Goal: Check status: Check status

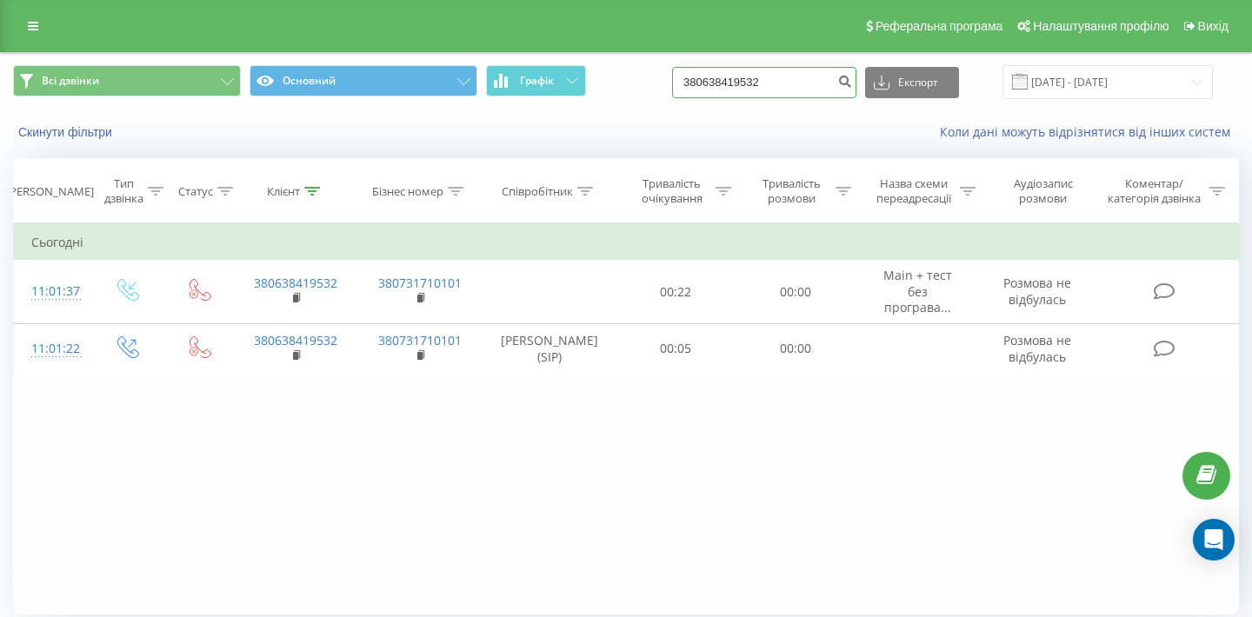
click at [823, 82] on input "380638419532" at bounding box center [764, 82] width 184 height 31
click at [852, 78] on icon "submit" at bounding box center [844, 79] width 15 height 10
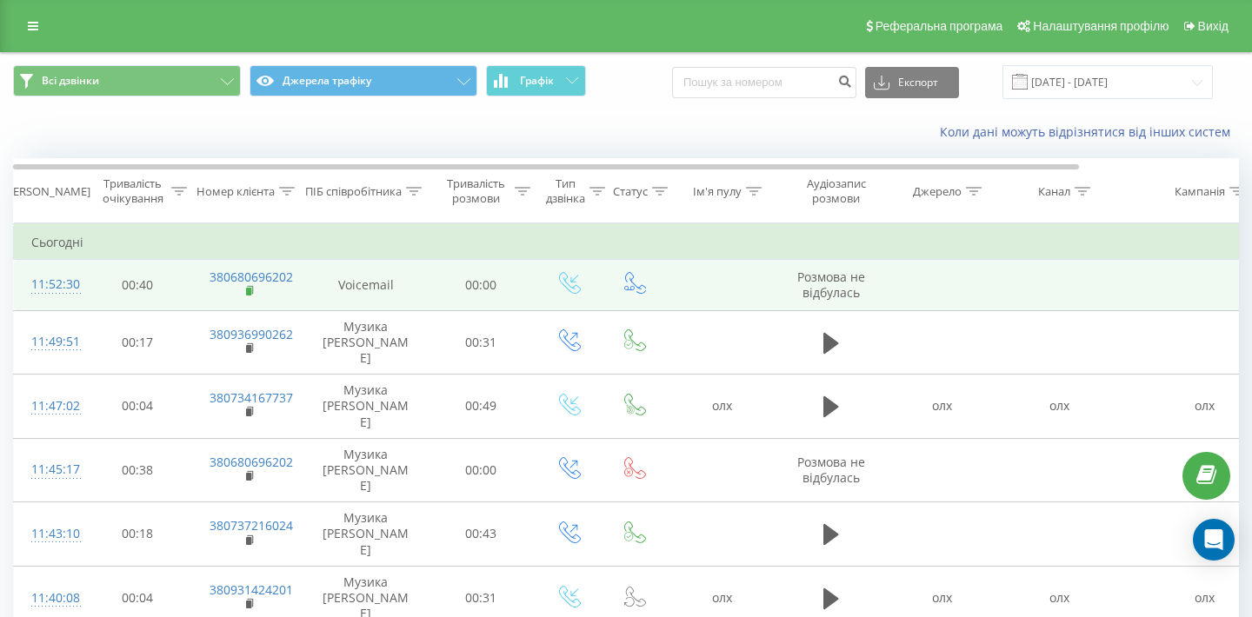
click at [246, 294] on rect at bounding box center [248, 292] width 5 height 8
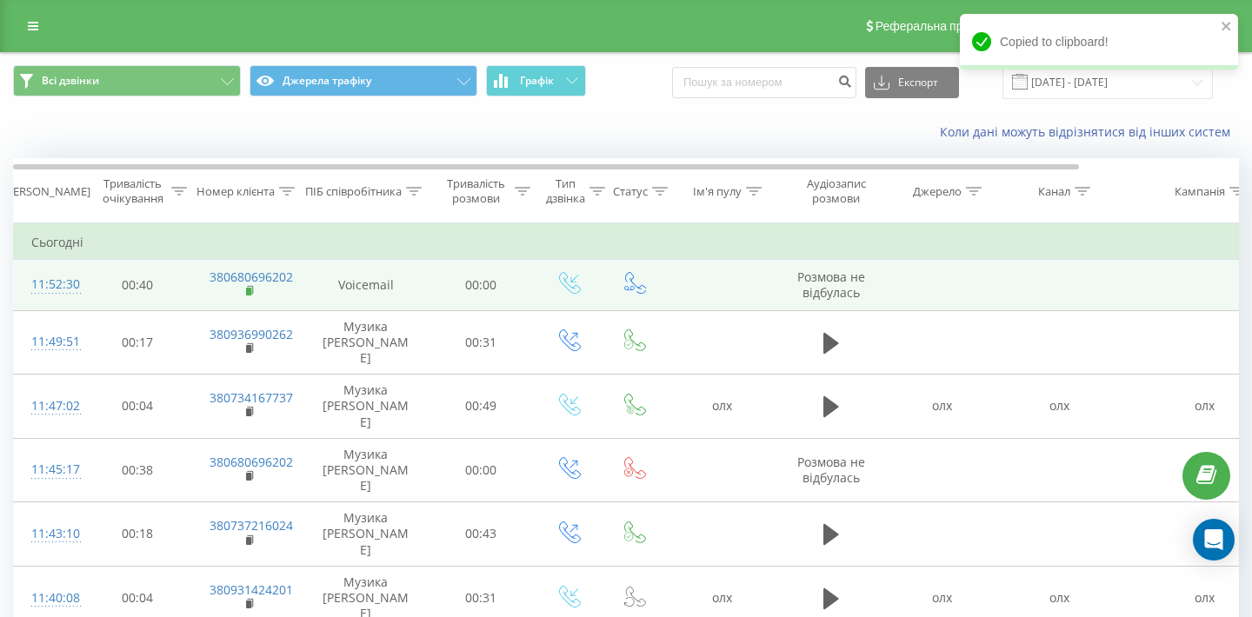
click at [250, 292] on rect at bounding box center [248, 292] width 5 height 8
